Goal: Information Seeking & Learning: Learn about a topic

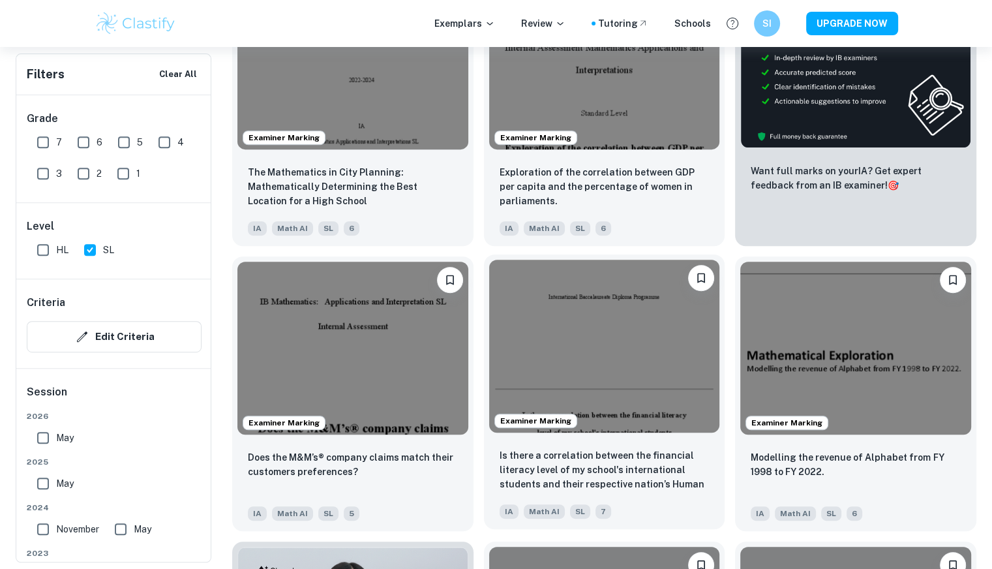
scroll to position [782, 0]
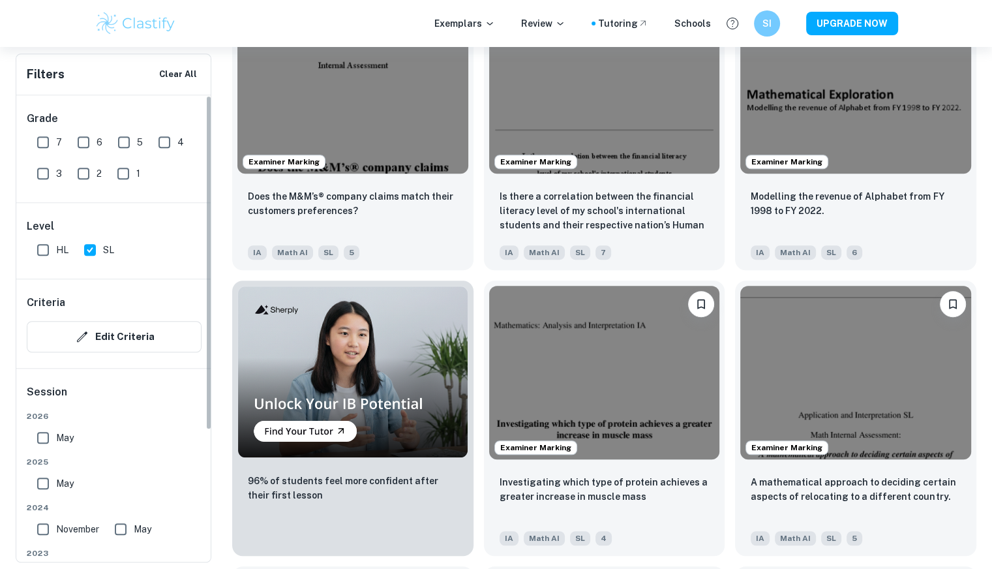
click at [48, 143] on input "7" at bounding box center [43, 142] width 26 height 26
checkbox input "true"
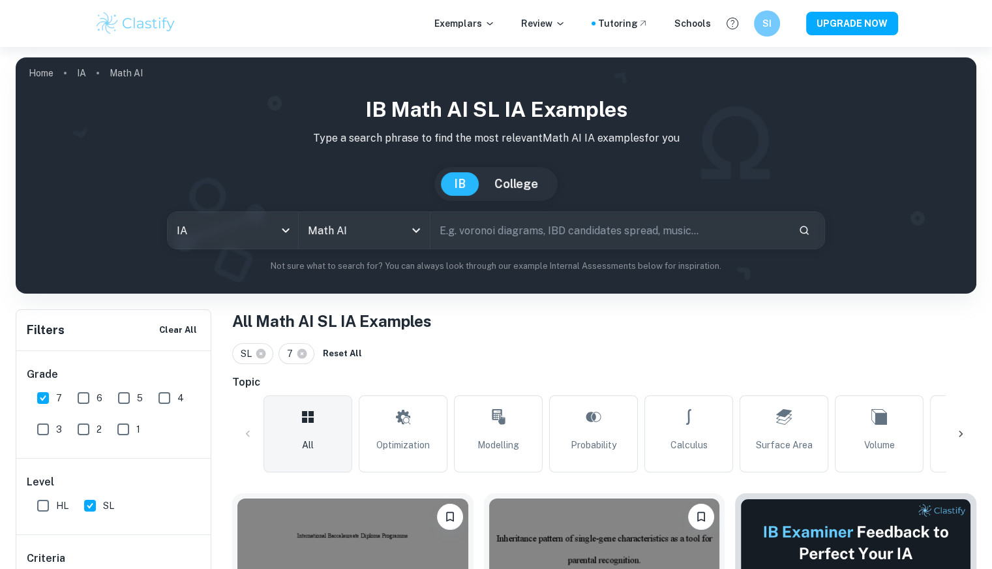
scroll to position [261, 0]
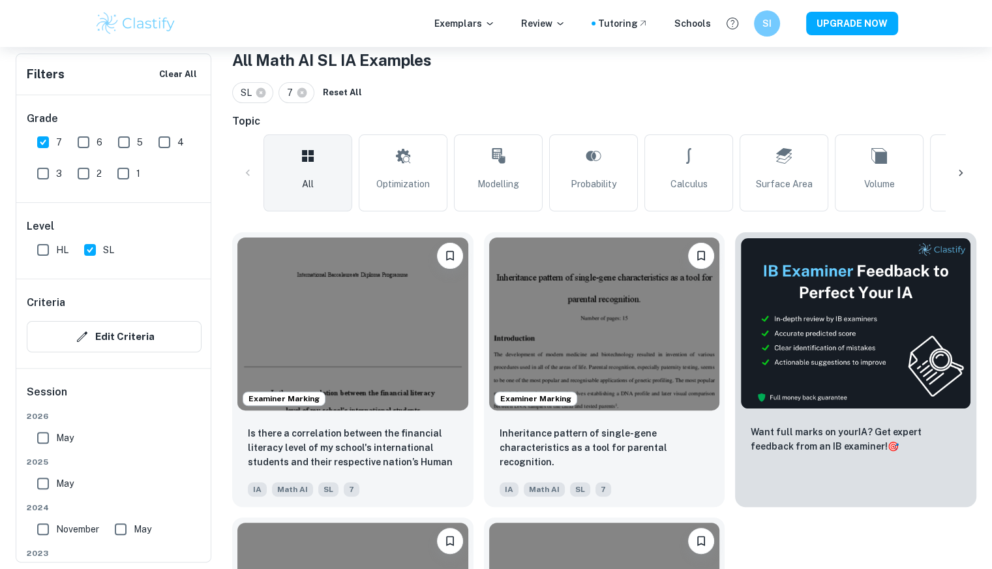
click at [83, 141] on input "6" at bounding box center [83, 142] width 26 height 26
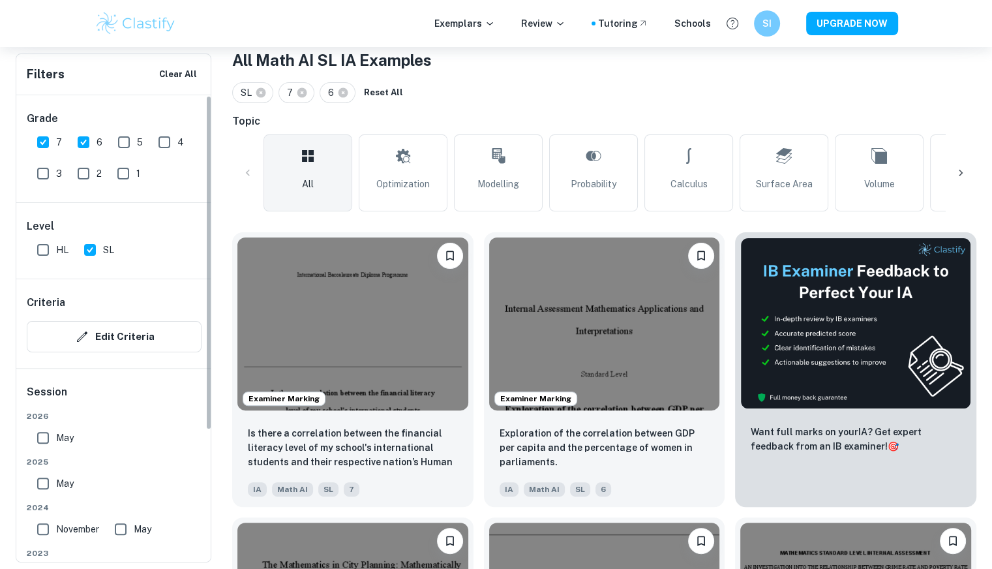
click at [72, 137] on input "6" at bounding box center [83, 142] width 26 height 26
checkbox input "false"
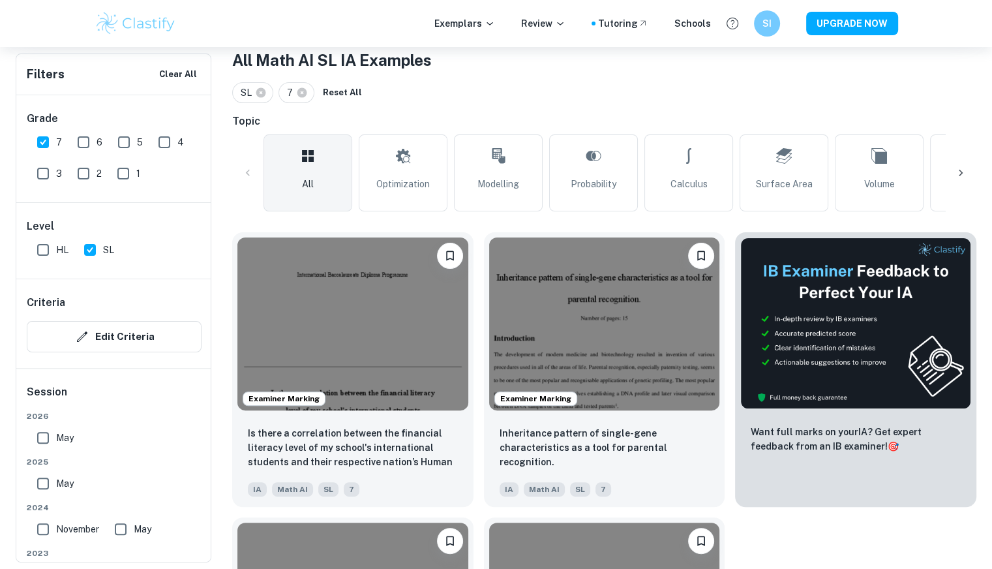
click at [49, 141] on input "7" at bounding box center [43, 142] width 26 height 26
checkbox input "false"
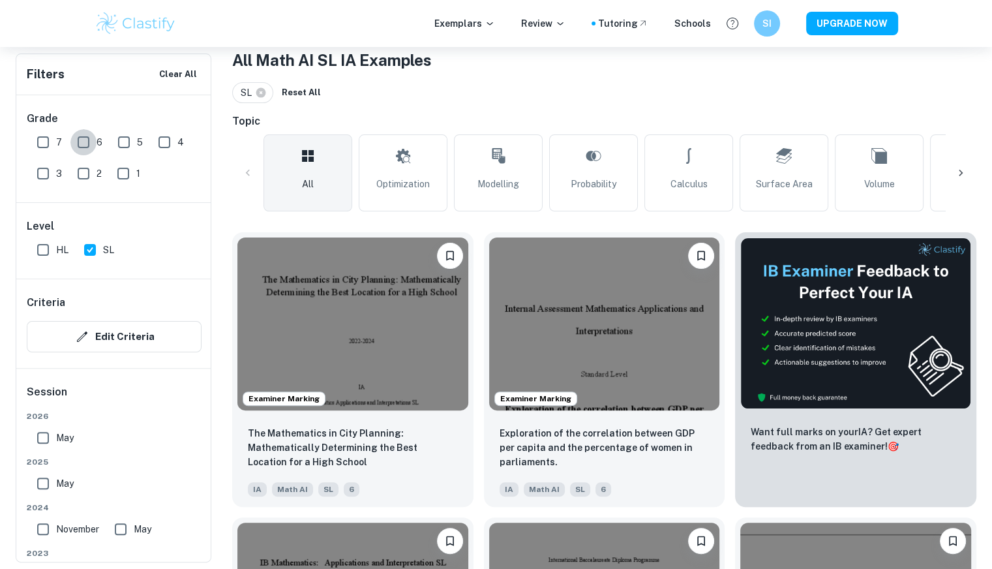
click at [78, 141] on input "6" at bounding box center [83, 142] width 26 height 26
checkbox input "true"
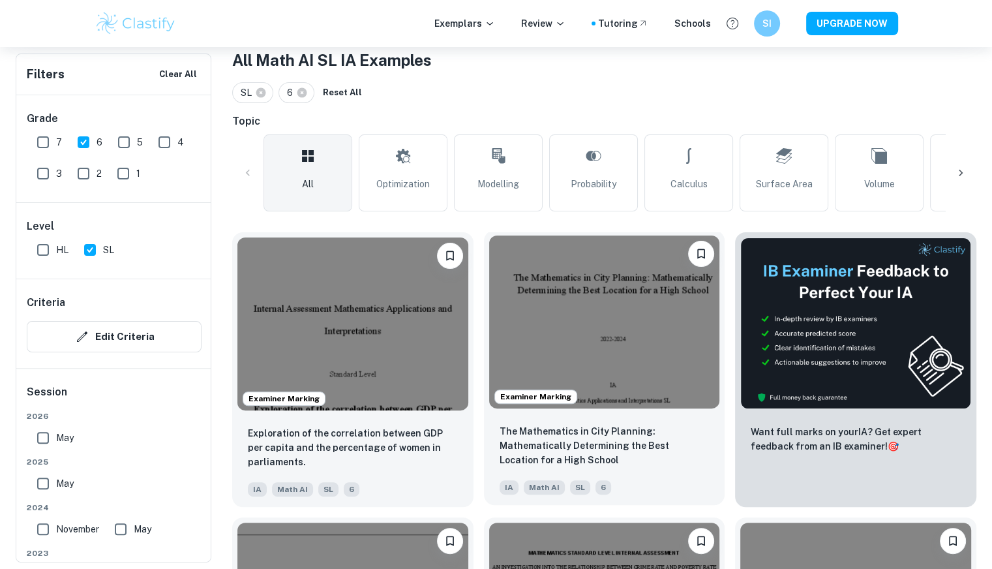
click at [580, 327] on img at bounding box center [604, 321] width 231 height 173
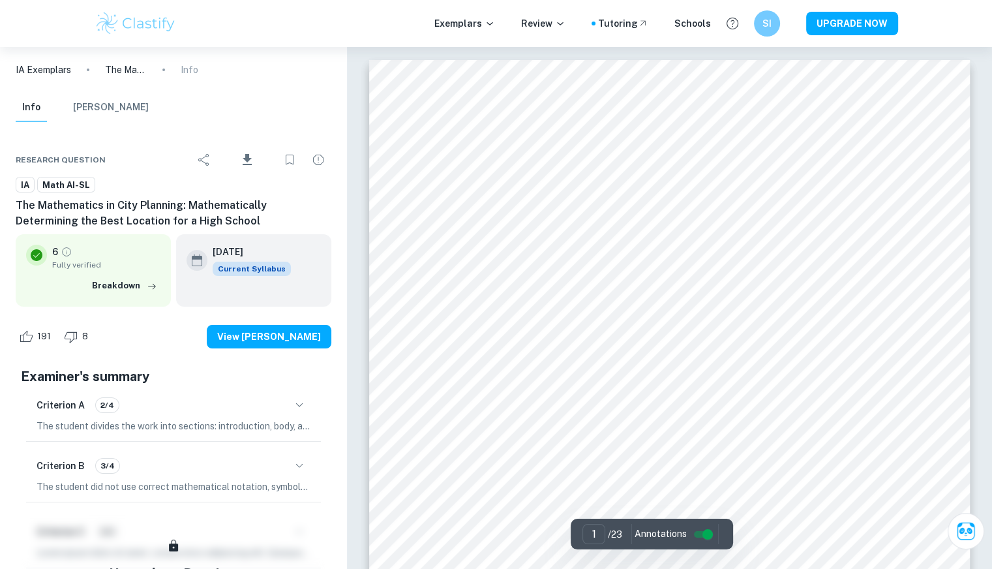
scroll to position [261, 0]
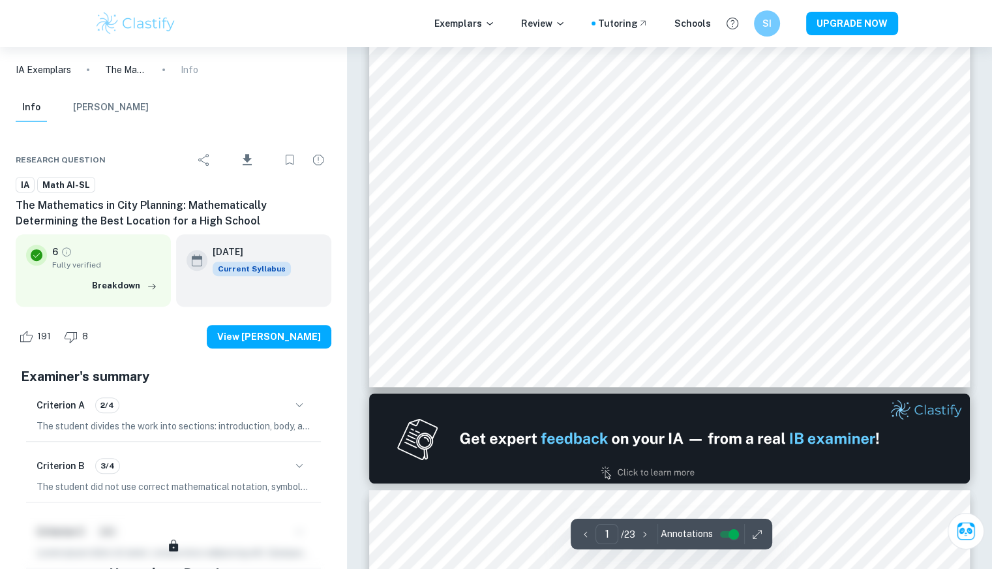
type input "2"
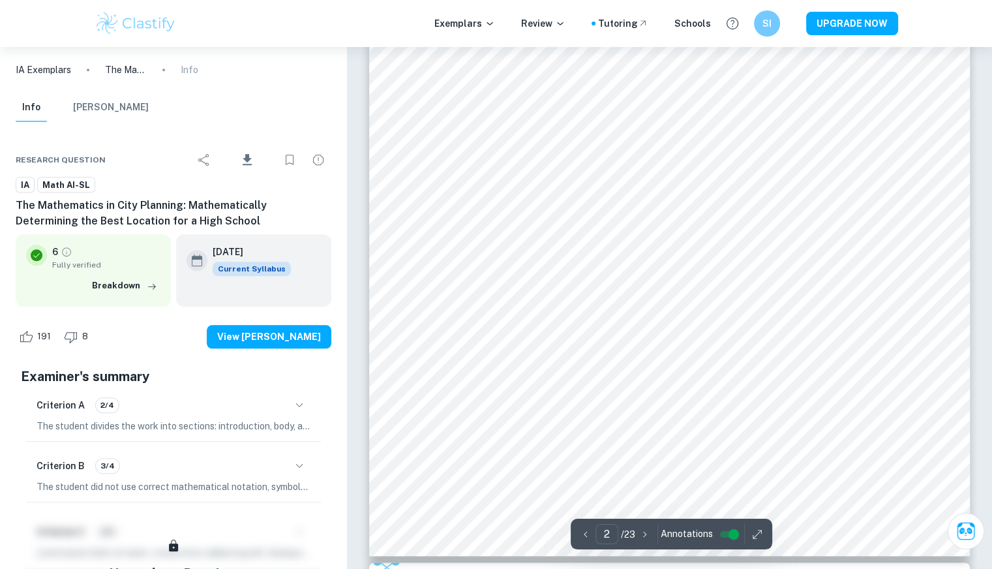
scroll to position [1043, 0]
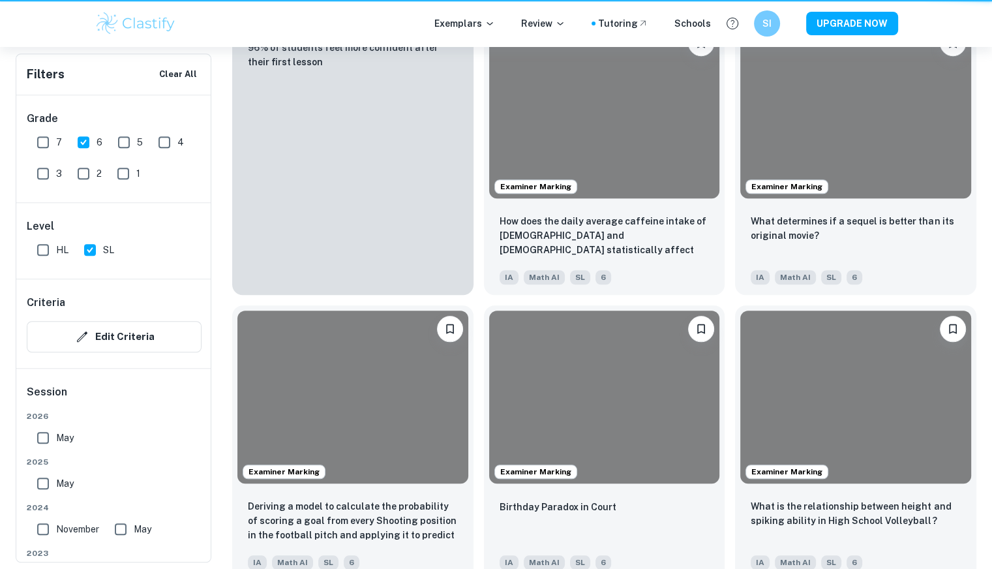
scroll to position [261, 0]
